Goal: Information Seeking & Learning: Learn about a topic

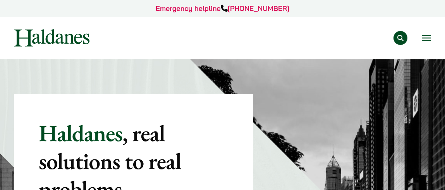
click at [428, 37] on button "Open menu" at bounding box center [426, 38] width 9 height 6
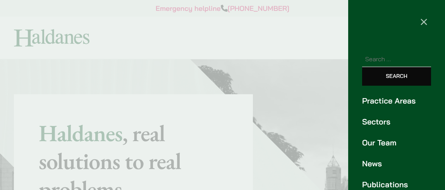
scroll to position [38, 0]
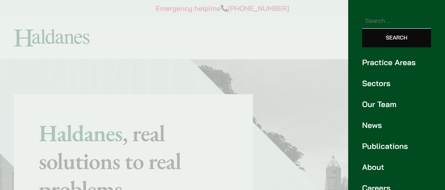
click at [377, 63] on link "Practice Areas" at bounding box center [396, 63] width 69 height 12
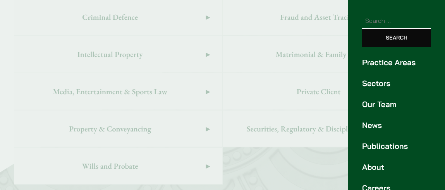
scroll to position [591, 0]
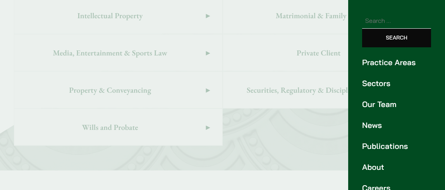
click at [375, 103] on link "Our Team" at bounding box center [396, 104] width 69 height 12
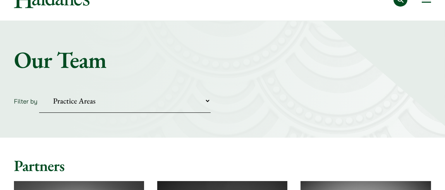
scroll to position [77, 0]
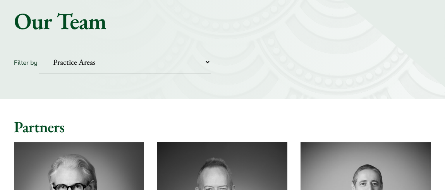
click at [208, 60] on select "Practice Areas Antitrust and Competition Civil Litigation & Dispute Resolution …" at bounding box center [125, 62] width 172 height 24
select select "corporate-commercial"
click at [39, 50] on select "Practice Areas Antitrust and Competition Civil Litigation & Dispute Resolution …" at bounding box center [125, 62] width 172 height 24
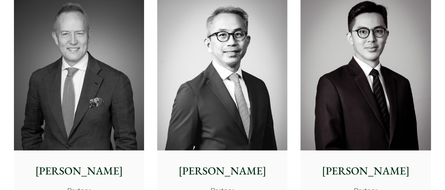
scroll to position [271, 0]
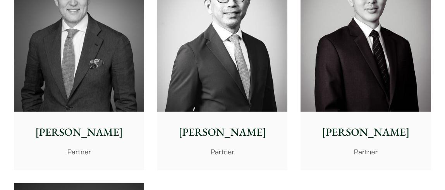
click at [88, 137] on p "[PERSON_NAME]" at bounding box center [79, 132] width 118 height 16
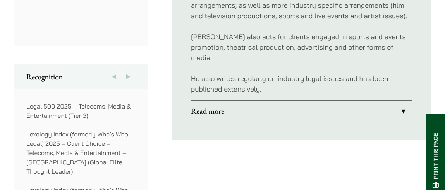
scroll to position [620, 0]
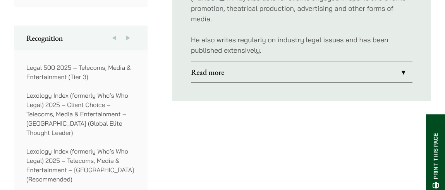
click at [401, 62] on link "Read more" at bounding box center [302, 72] width 222 height 20
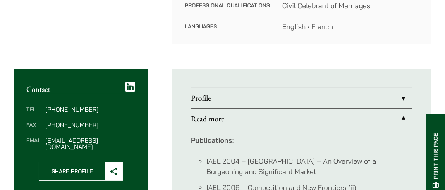
scroll to position [266, 0]
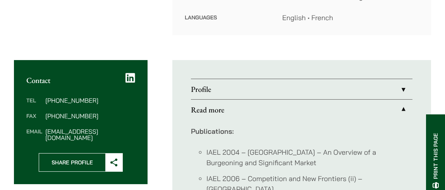
click at [400, 79] on link "Profile" at bounding box center [302, 89] width 222 height 20
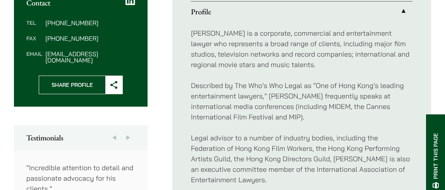
scroll to position [382, 0]
